Goal: Navigation & Orientation: Go to known website

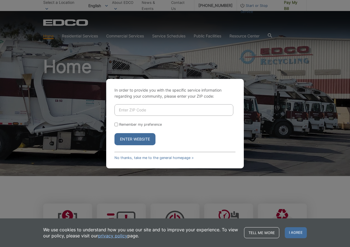
click at [93, 120] on div "In order to provide you with the specific service information regarding your co…" at bounding box center [175, 123] width 350 height 247
click at [126, 107] on input "Enter ZIP Code" at bounding box center [173, 110] width 119 height 12
type input "17842"
click at [129, 136] on button "Enter Website" at bounding box center [134, 139] width 41 height 12
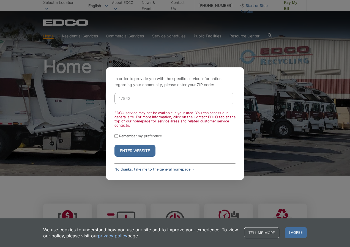
click at [158, 167] on link "No thanks, take me to the general homepage >" at bounding box center [153, 169] width 79 height 4
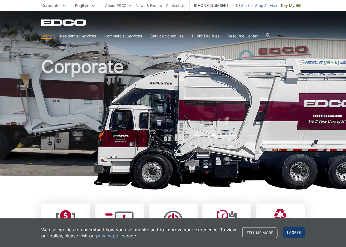
click at [294, 237] on span "I agree" at bounding box center [294, 232] width 22 height 11
